Goal: Task Accomplishment & Management: Manage account settings

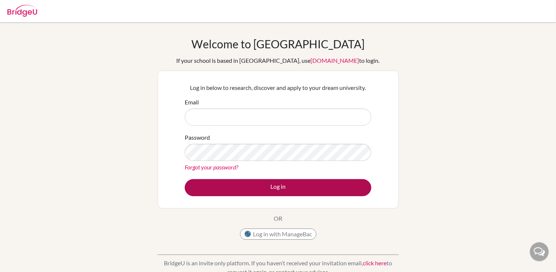
type input "[PERSON_NAME][EMAIL_ADDRESS][PERSON_NAME][DOMAIN_NAME]"
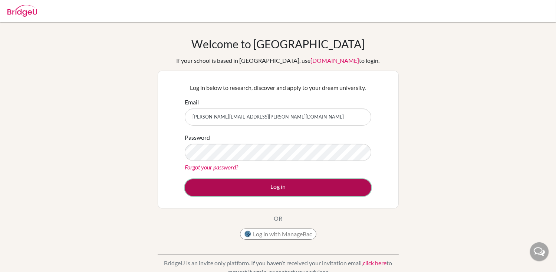
click at [274, 186] on button "Log in" at bounding box center [278, 187] width 187 height 17
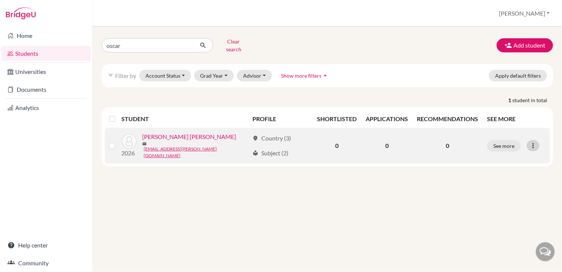
click at [530, 142] on icon at bounding box center [532, 145] width 7 height 7
click at [506, 177] on button "Reset Password" at bounding box center [501, 183] width 59 height 12
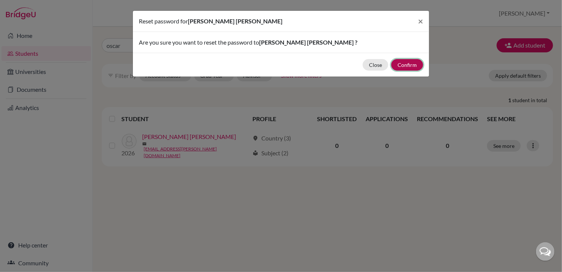
click at [409, 66] on button "Confirm" at bounding box center [407, 65] width 32 height 12
